Goal: Book appointment/travel/reservation

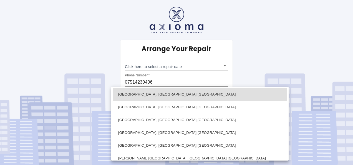
click at [226, 127] on body "Arrange Your Repair Click here to select a repair date ​ Phone Number   * 07514…" at bounding box center [176, 82] width 353 height 165
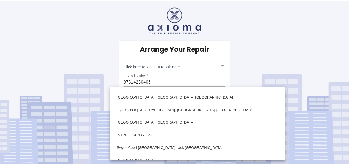
scroll to position [143, 0]
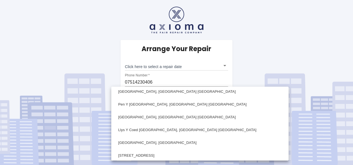
click at [118, 76] on div at bounding box center [176, 82] width 353 height 165
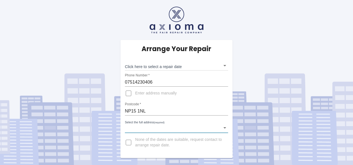
click at [128, 93] on input "Enter address manually" at bounding box center [128, 93] width 13 height 13
checkbox input "true"
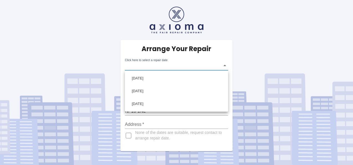
click at [223, 65] on body "Arrange Your Repair Click here to select a repair date ​ Phone Number   * 07514…" at bounding box center [176, 82] width 353 height 165
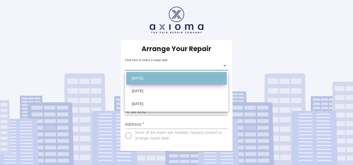
click at [136, 77] on li "Tue Aug 26 2025" at bounding box center [176, 78] width 101 height 13
type input "2025-08-26T00:00:00.000Z"
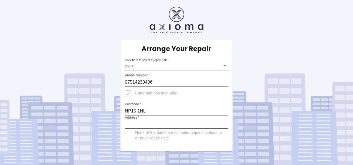
click at [153, 123] on input "Address   *" at bounding box center [176, 124] width 103 height 9
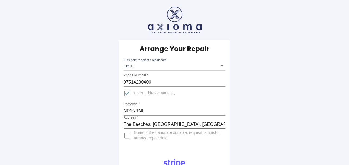
click at [174, 123] on input "The Beeches, Parc Road, llangibby" at bounding box center [175, 124] width 102 height 9
click at [193, 124] on input "The Beeches, Parc Road, Langibby" at bounding box center [175, 124] width 102 height 9
click at [205, 123] on input "The Beeches, Parc Road, Langibby, Near usk" at bounding box center [175, 124] width 102 height 9
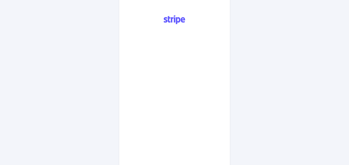
scroll to position [139, 0]
type input "The Beeches, Parc Road, Langibby, Near Usk"
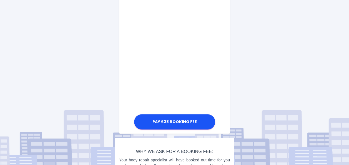
scroll to position [304, 0]
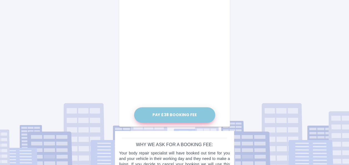
click at [191, 115] on button "Pay £38 Booking Fee" at bounding box center [174, 114] width 81 height 15
